Goal: Information Seeking & Learning: Learn about a topic

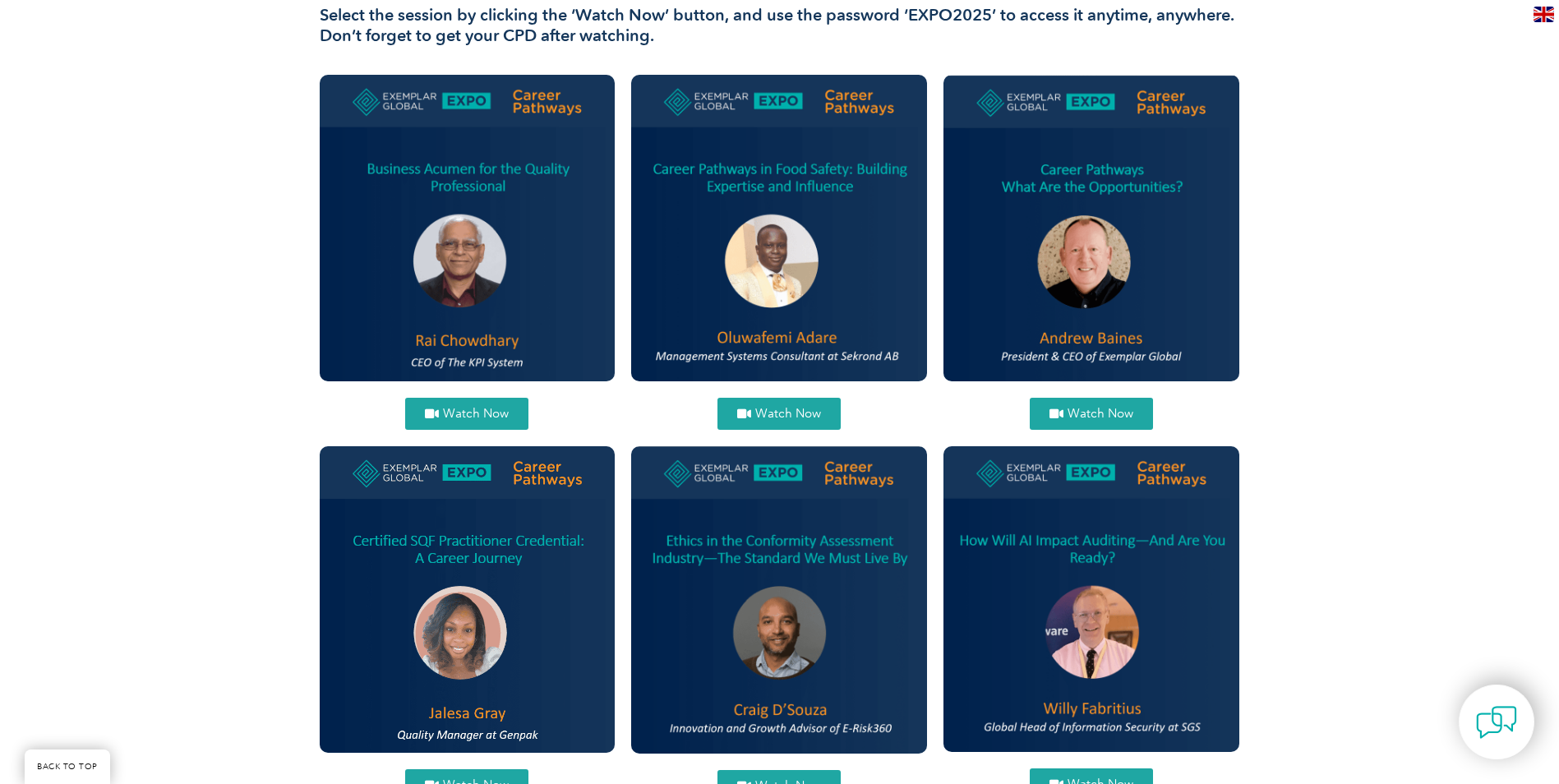
scroll to position [658, 0]
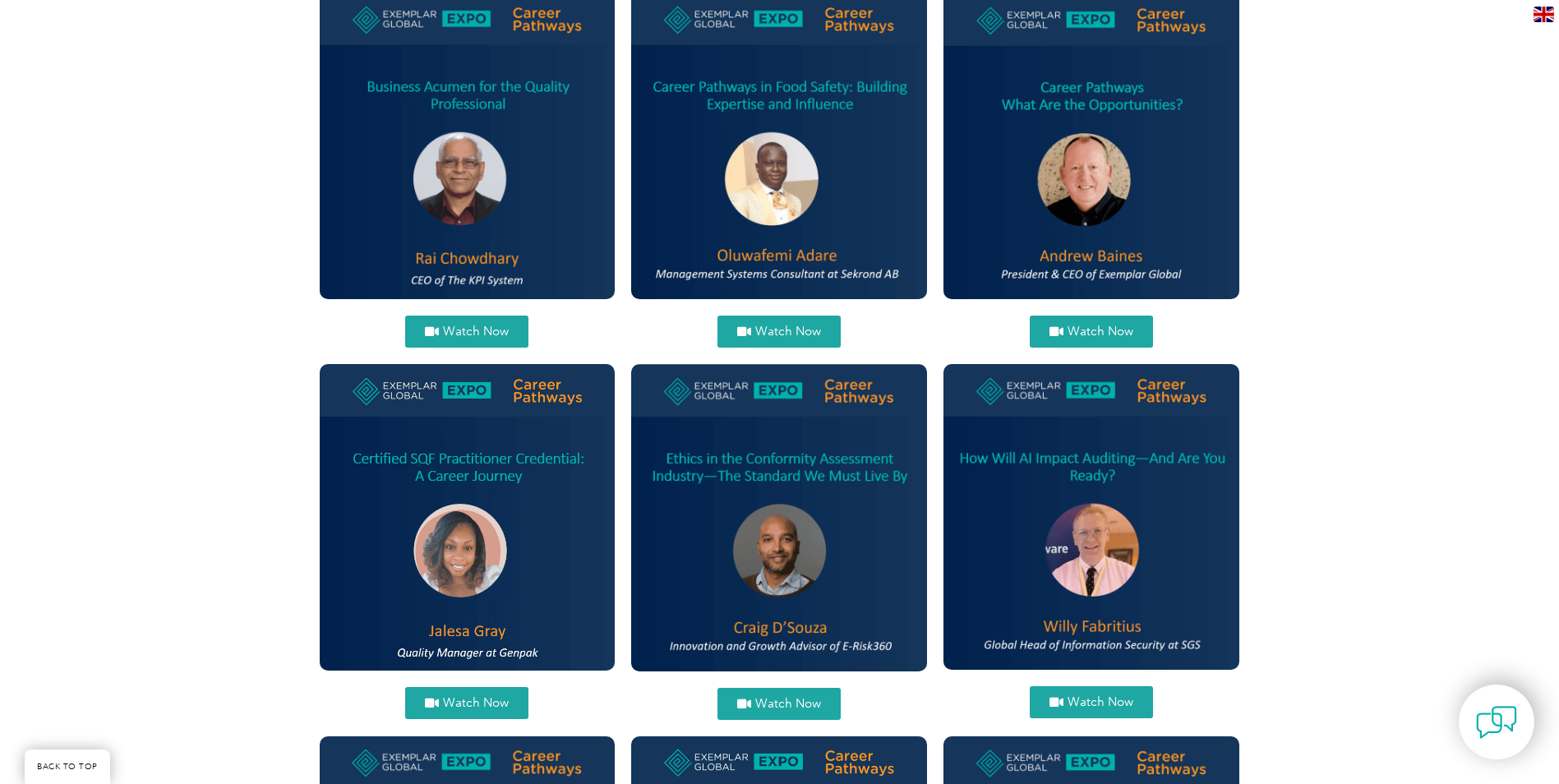
click at [1072, 555] on img at bounding box center [1091, 517] width 296 height 306
click at [1079, 561] on img at bounding box center [1091, 517] width 296 height 306
click at [1095, 703] on span "Watch Now" at bounding box center [1101, 702] width 65 height 12
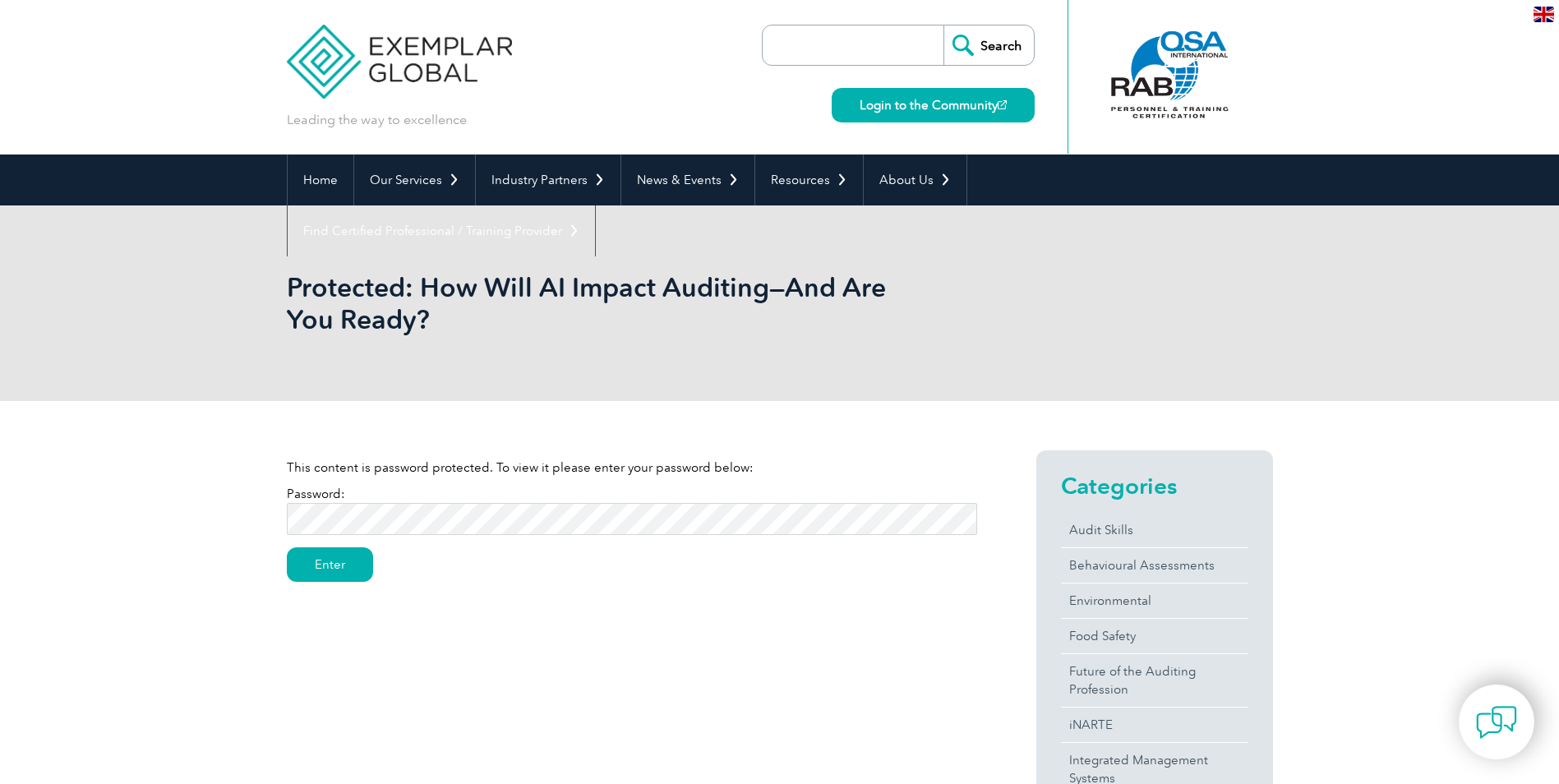
click at [287, 548] on input "Enter" at bounding box center [330, 565] width 86 height 34
click at [341, 564] on input "Enter" at bounding box center [330, 565] width 86 height 34
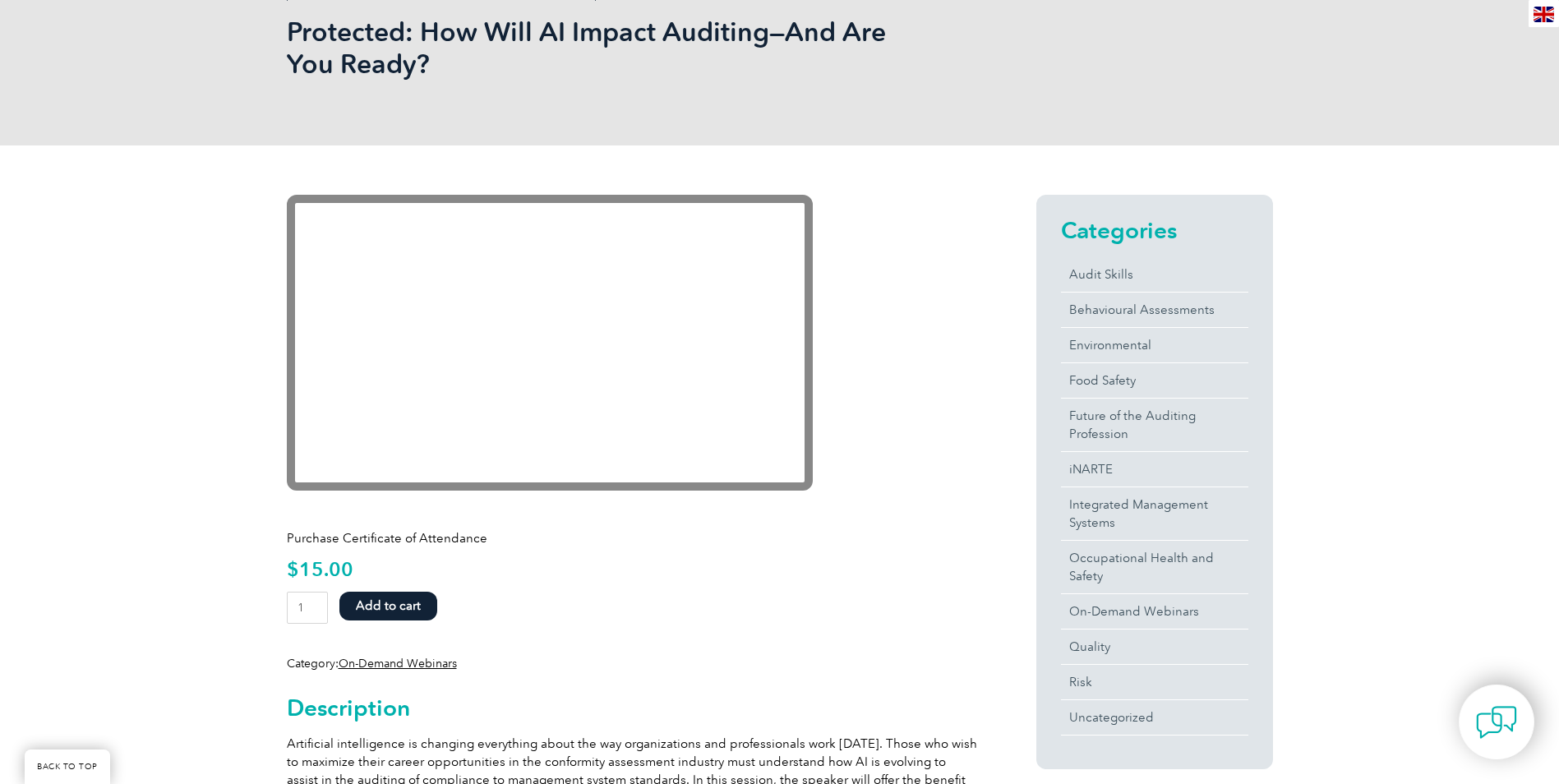
scroll to position [164, 0]
